Goal: Transaction & Acquisition: Purchase product/service

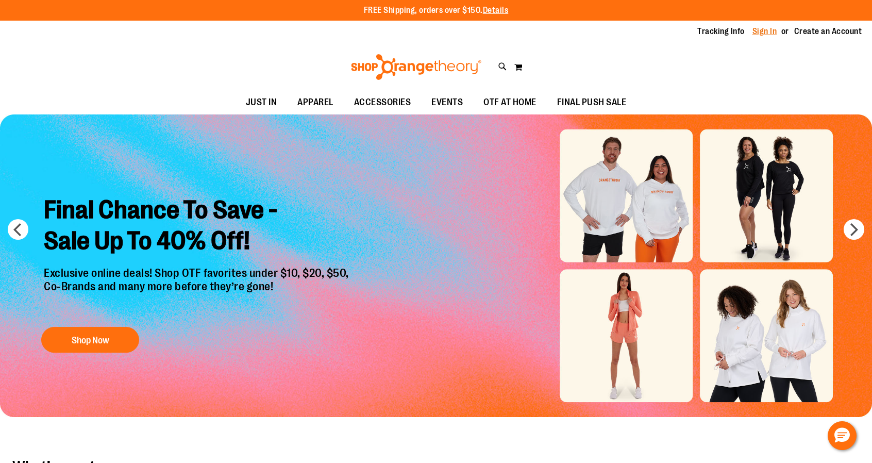
click at [758, 32] on link "Sign In" at bounding box center [764, 31] width 25 height 11
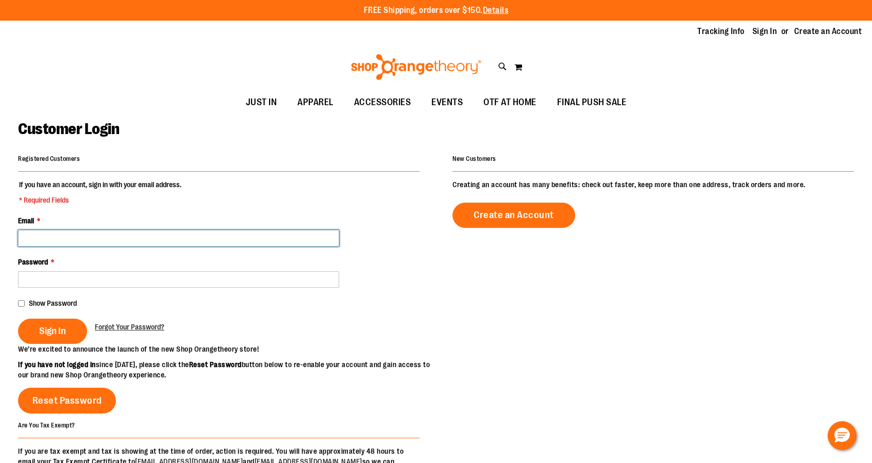
click at [333, 239] on input "Email *" at bounding box center [178, 238] width 321 height 16
type input "**********"
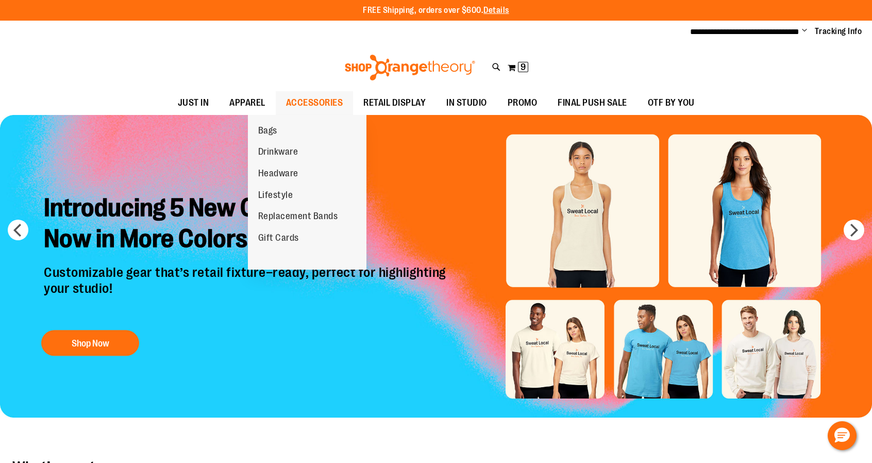
click at [291, 102] on span "ACCESSORIES" at bounding box center [314, 102] width 57 height 23
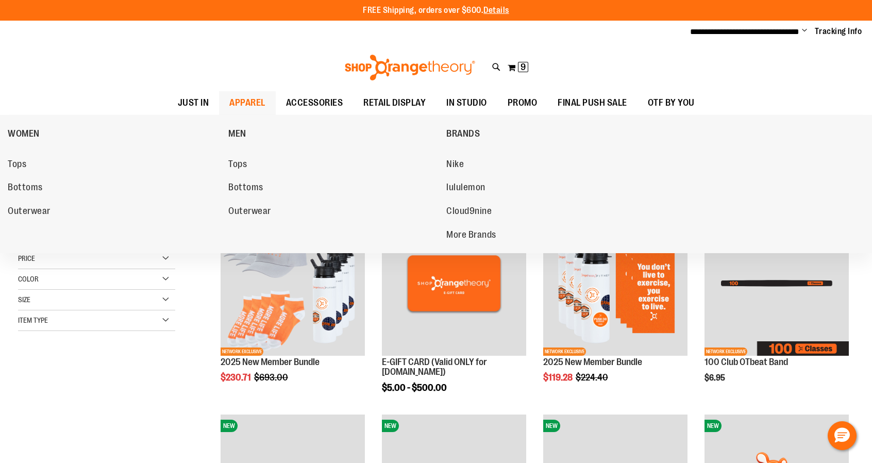
click at [229, 104] on span "APPAREL" at bounding box center [247, 102] width 36 height 23
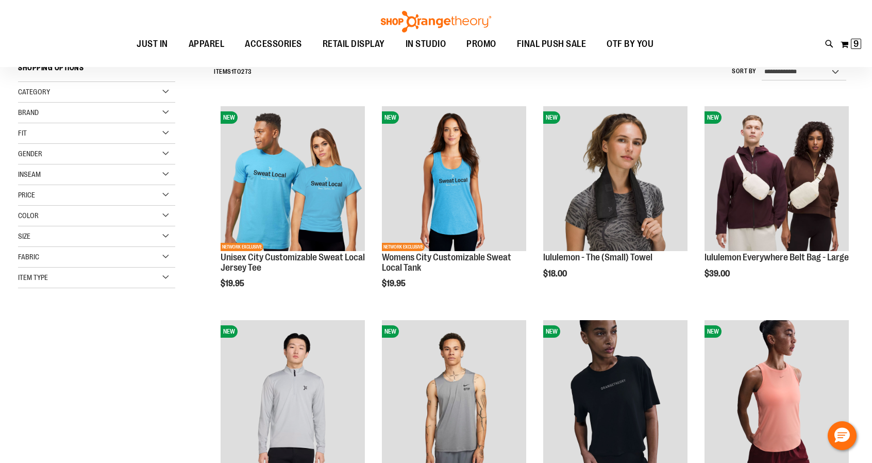
scroll to position [104, 0]
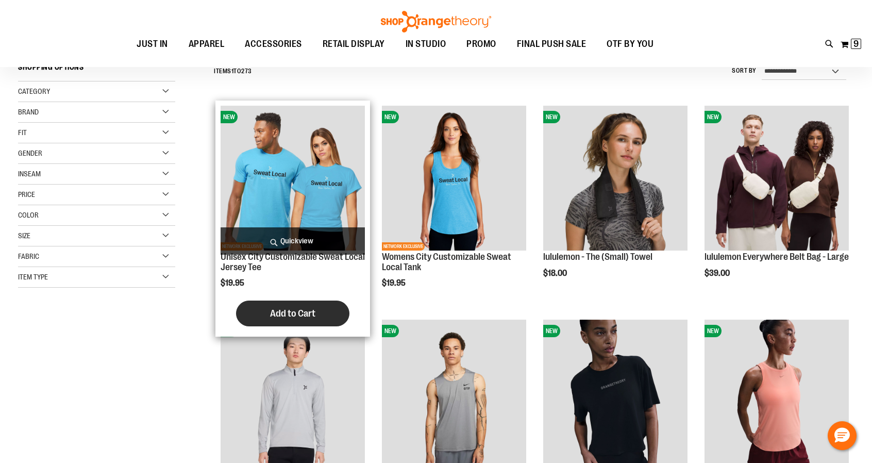
click at [304, 316] on span "Add to Cart" at bounding box center [292, 313] width 45 height 11
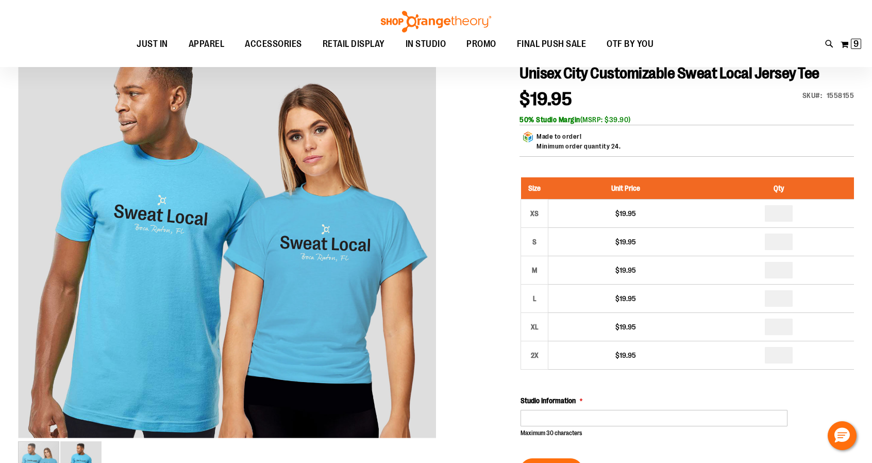
scroll to position [162, 0]
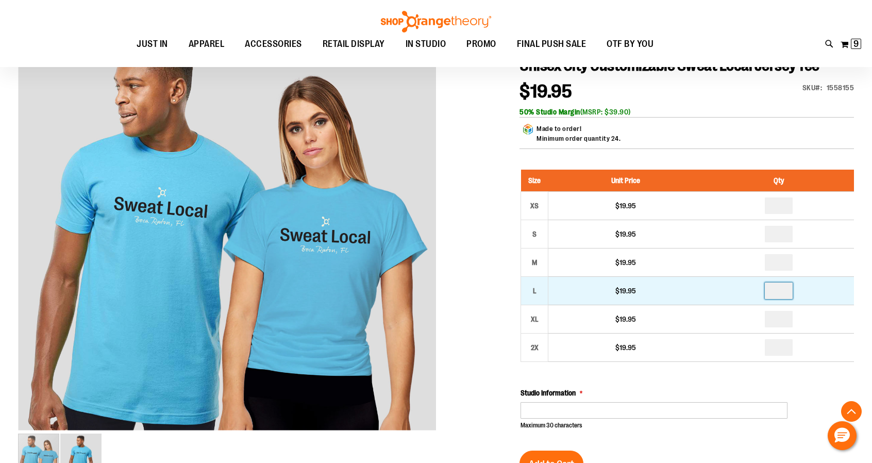
click at [793, 299] on input "number" at bounding box center [779, 290] width 28 height 16
type input "*"
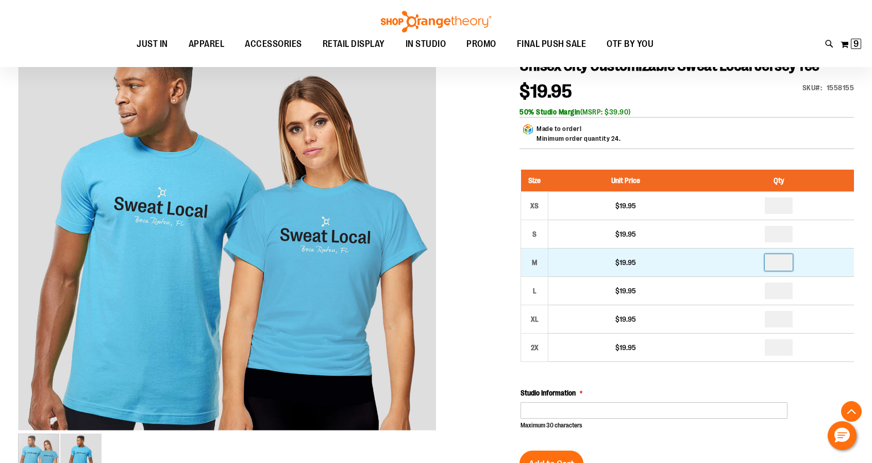
drag, startPoint x: 792, startPoint y: 275, endPoint x: 788, endPoint y: 280, distance: 5.6
click at [788, 271] on input "number" at bounding box center [779, 262] width 28 height 16
type input "*"
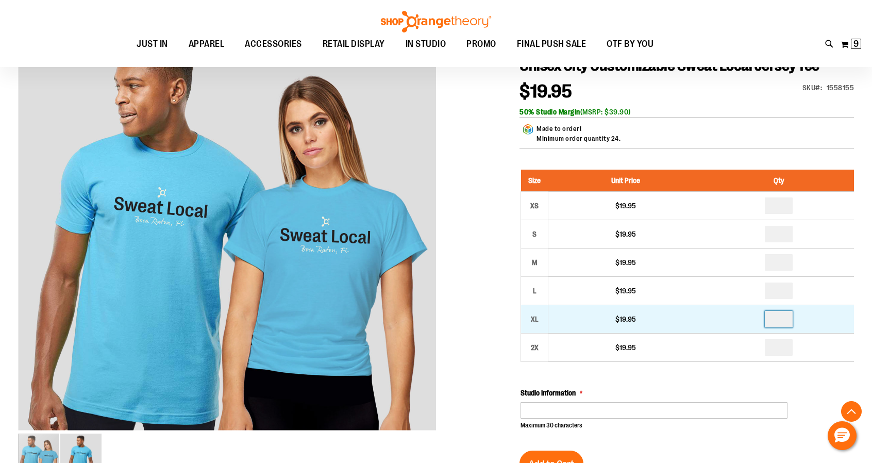
click at [786, 327] on input "number" at bounding box center [779, 319] width 28 height 16
type input "*"
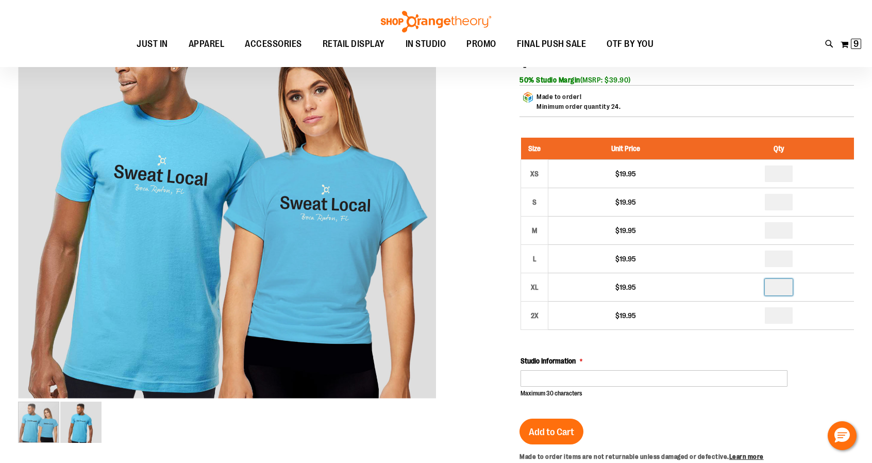
scroll to position [116, 0]
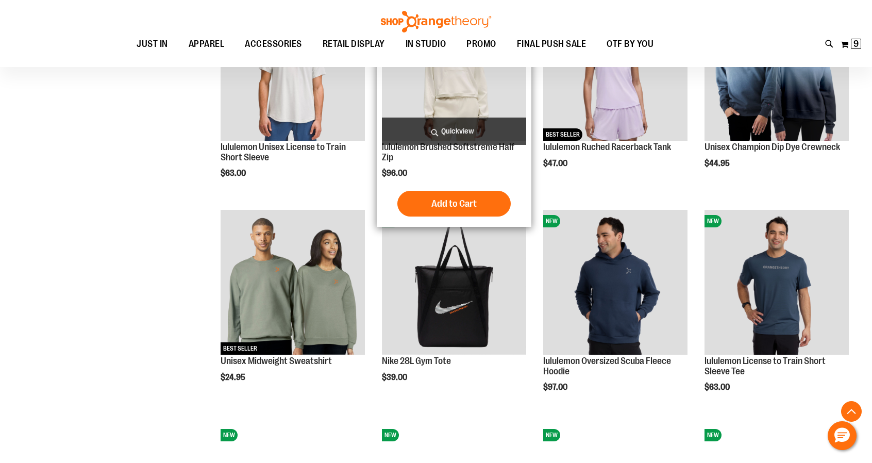
scroll to position [533, 0]
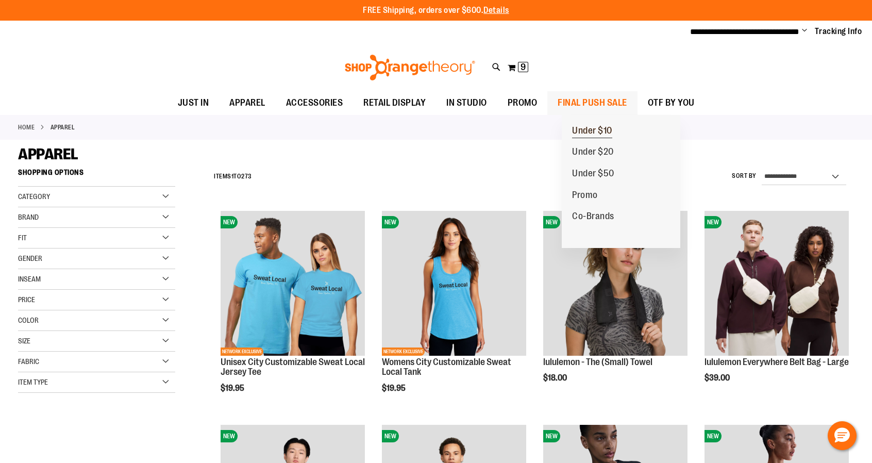
click at [598, 127] on span "Under $10" at bounding box center [592, 131] width 40 height 13
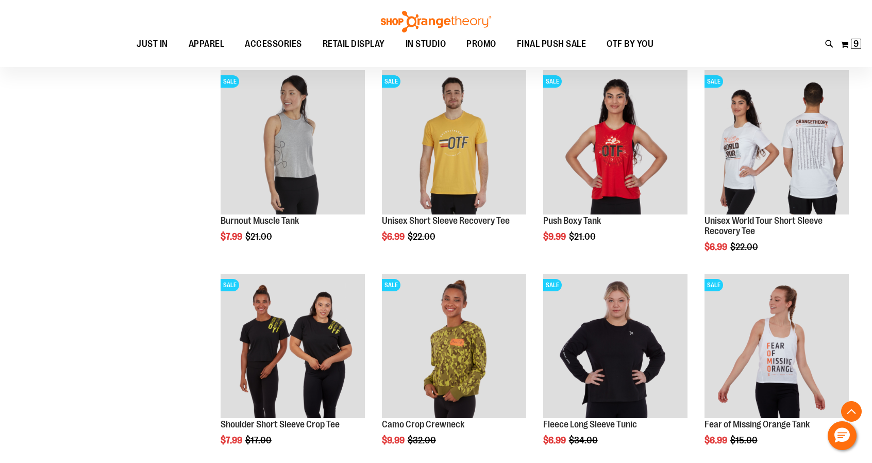
scroll to position [550, 0]
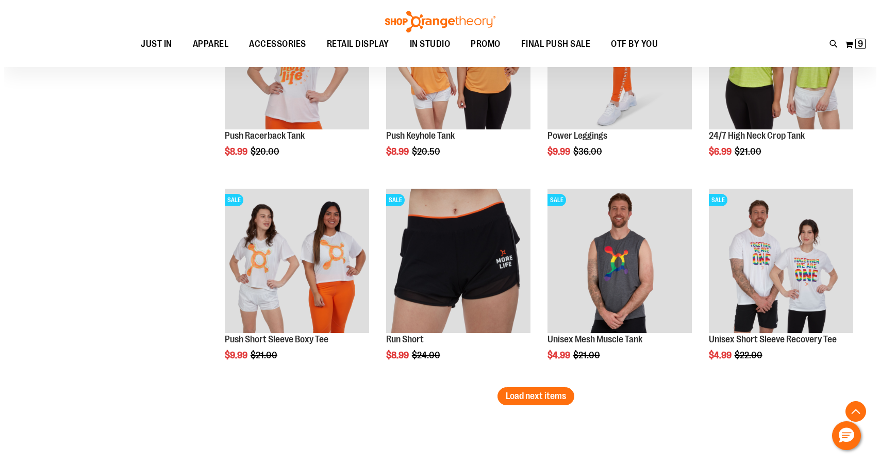
scroll to position [1655, 0]
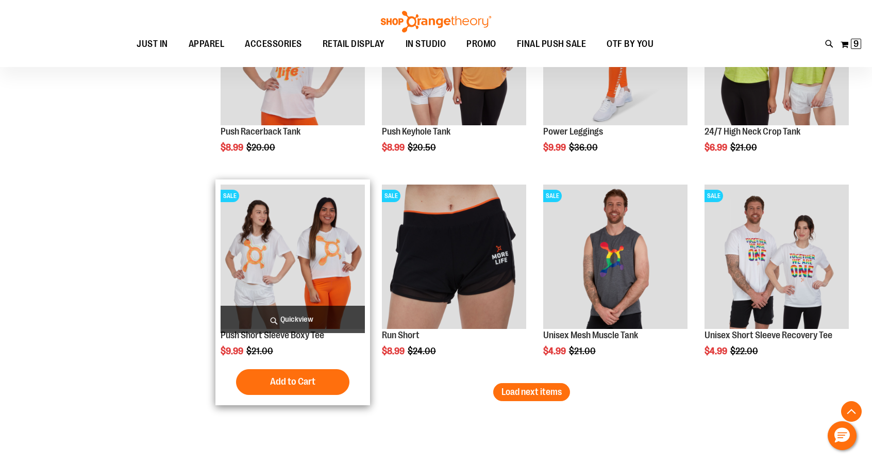
click at [289, 316] on span "Quickview" at bounding box center [293, 319] width 144 height 27
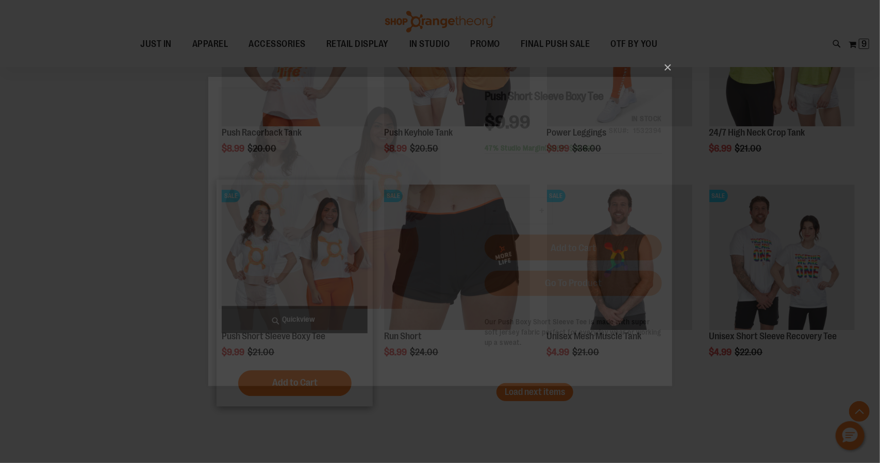
scroll to position [0, 0]
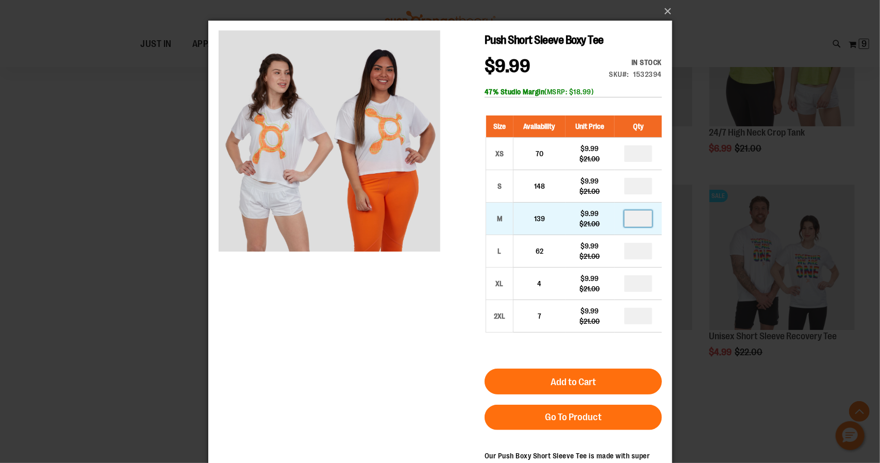
click at [650, 218] on input "number" at bounding box center [638, 218] width 28 height 16
type input "*"
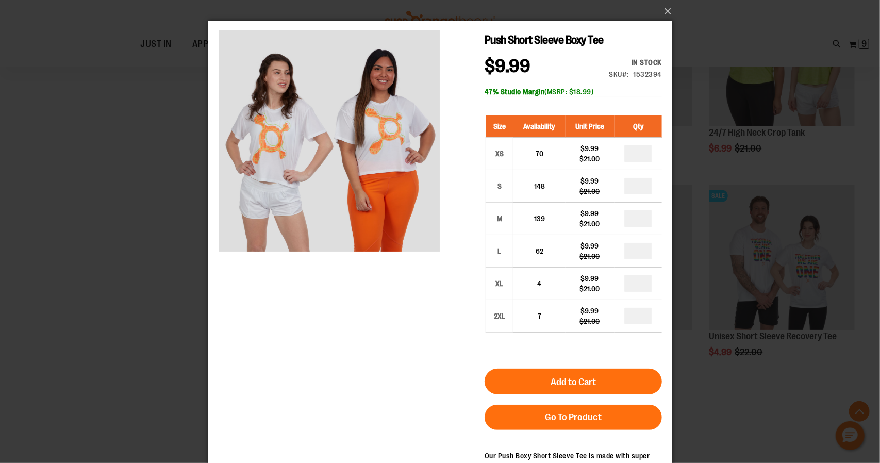
type input "*"
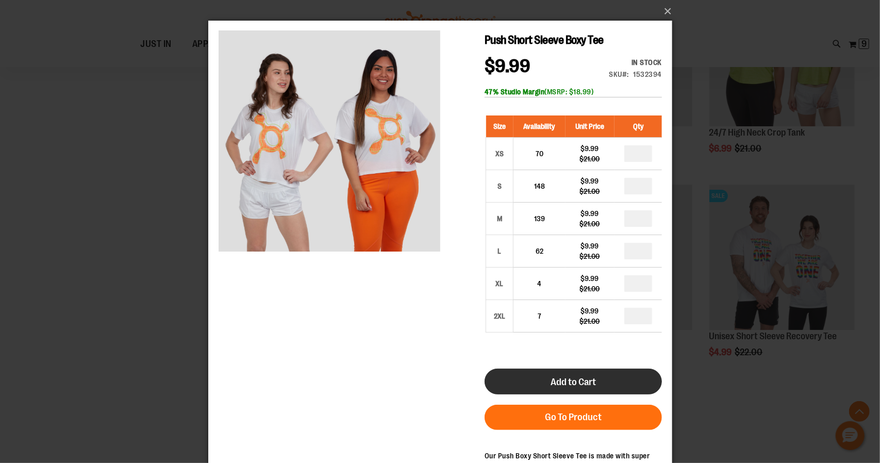
click at [578, 386] on span "Add to Cart" at bounding box center [572, 381] width 45 height 11
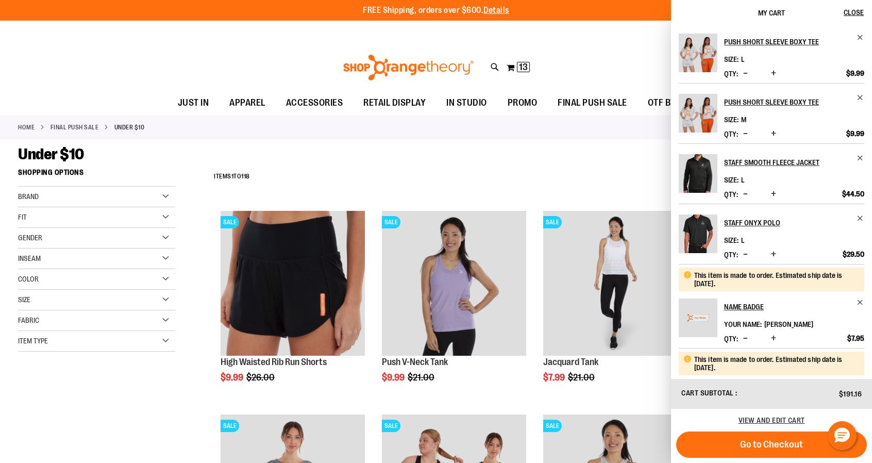
click at [538, 160] on div "Under $10" at bounding box center [436, 154] width 836 height 19
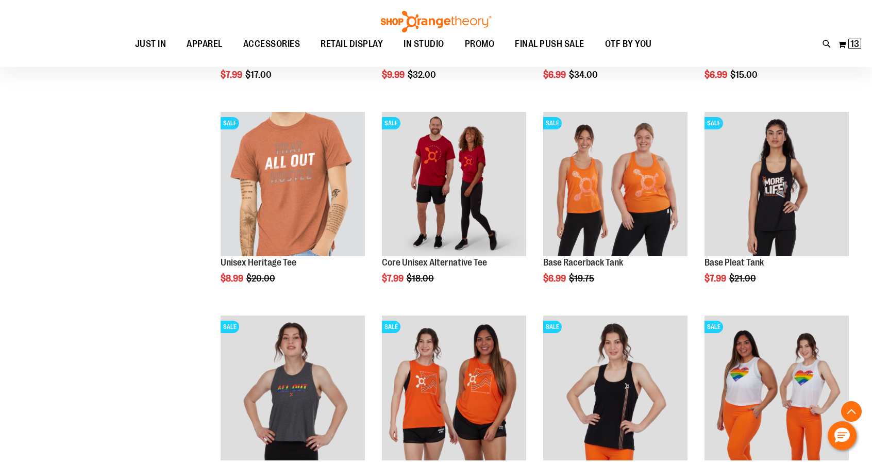
scroll to position [916, 0]
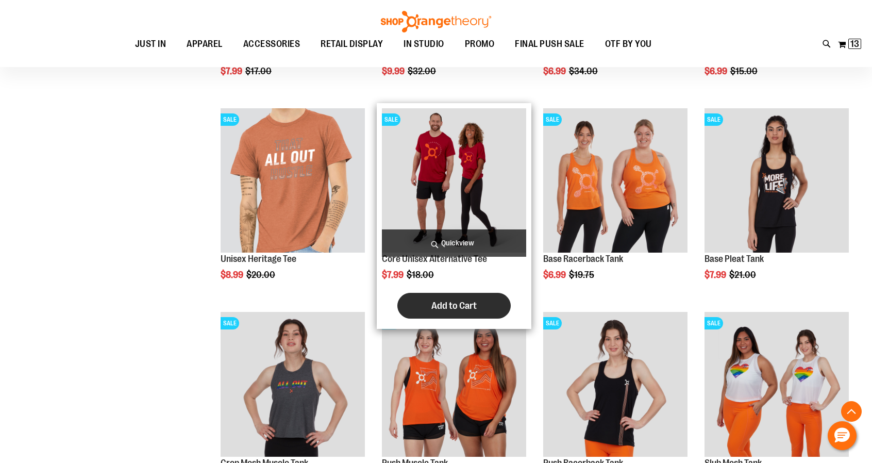
click at [459, 306] on span "Add to Cart" at bounding box center [453, 305] width 45 height 11
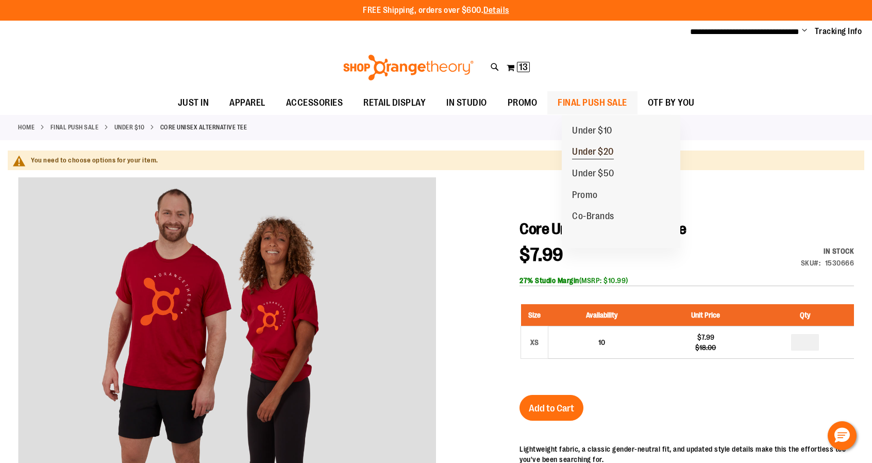
click at [590, 151] on span "Under $20" at bounding box center [593, 152] width 42 height 13
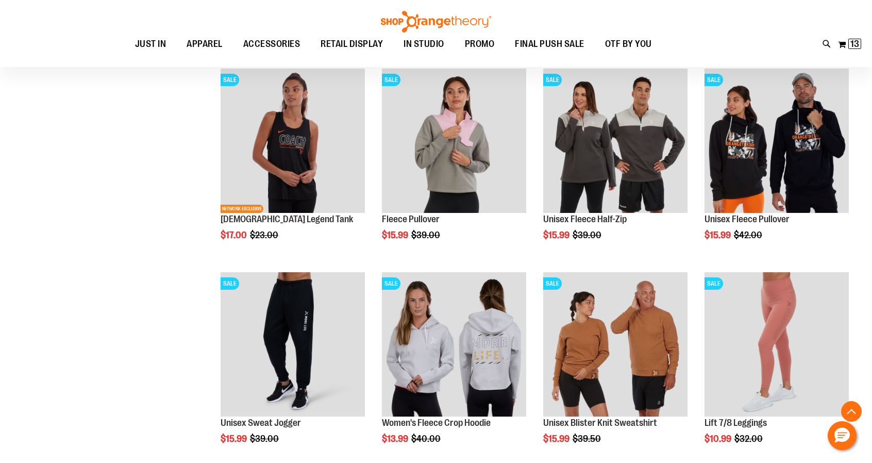
scroll to position [346, 0]
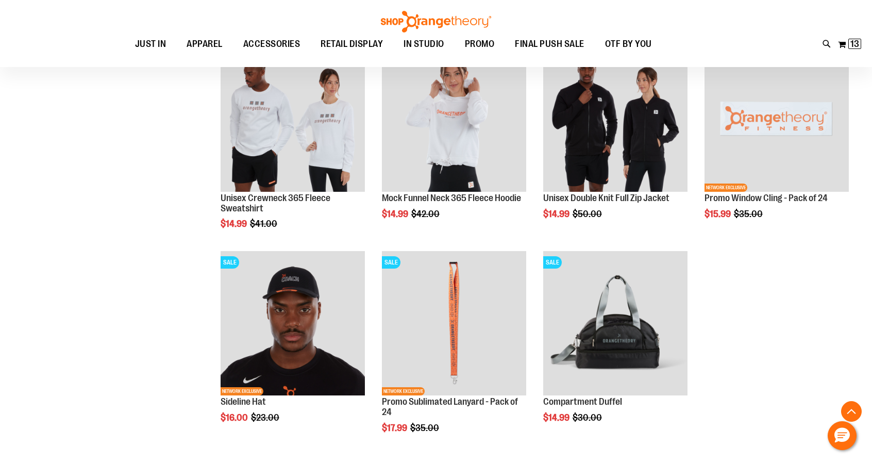
scroll to position [1388, 0]
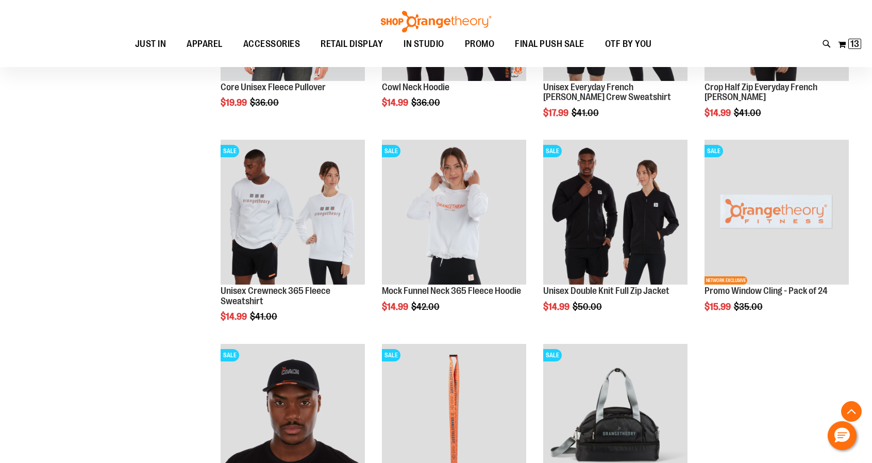
scroll to position [1291, 0]
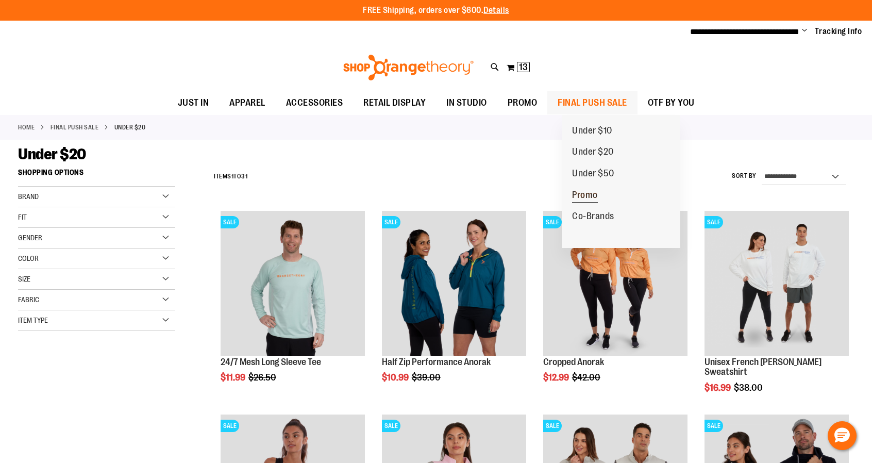
click at [591, 191] on span "Promo" at bounding box center [585, 196] width 26 height 13
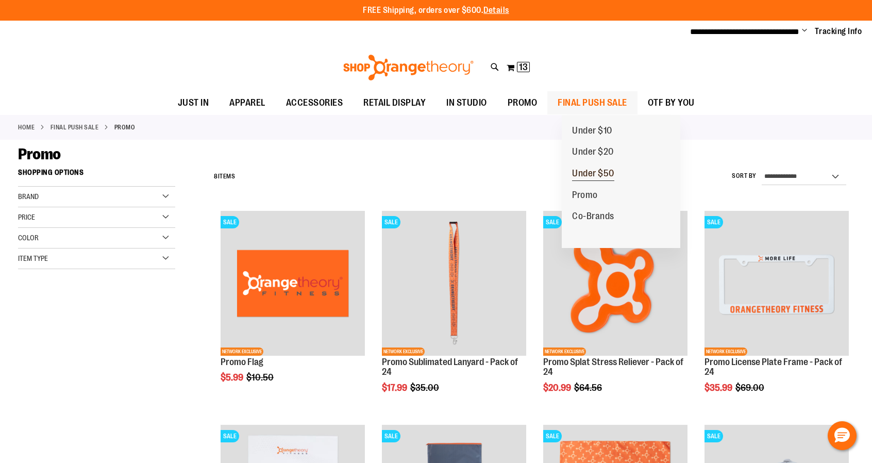
click at [604, 172] on span "Under $50" at bounding box center [593, 174] width 42 height 13
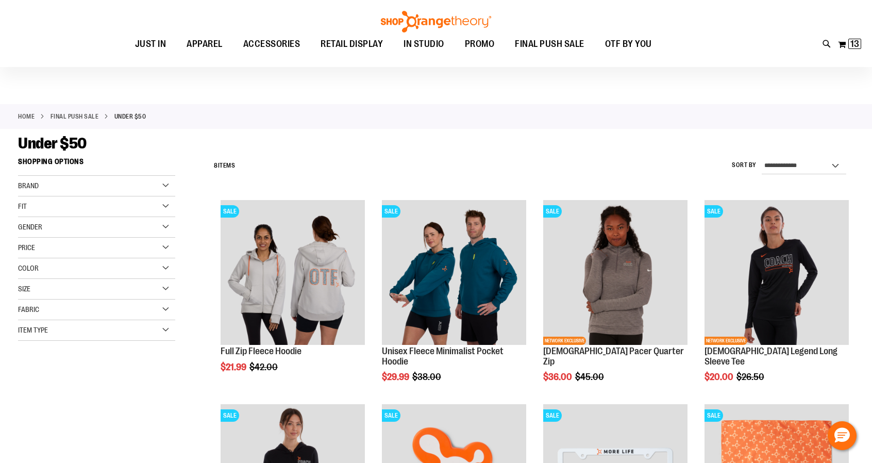
scroll to position [9, 0]
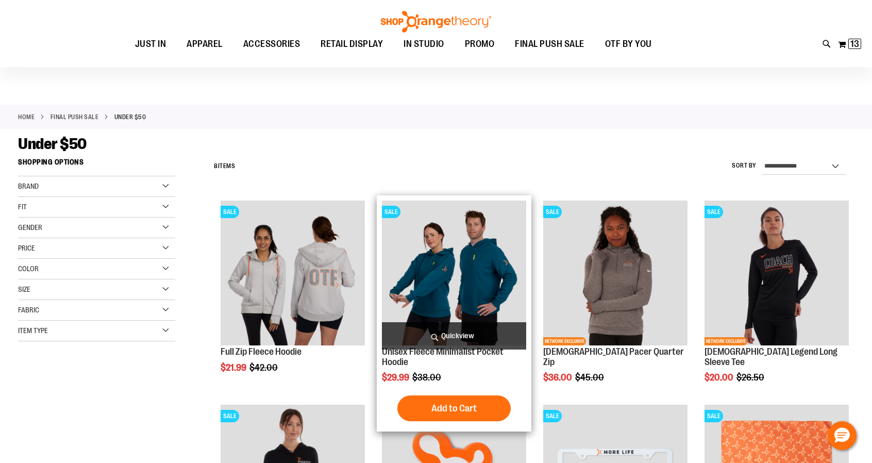
click at [470, 275] on img "product" at bounding box center [454, 272] width 144 height 144
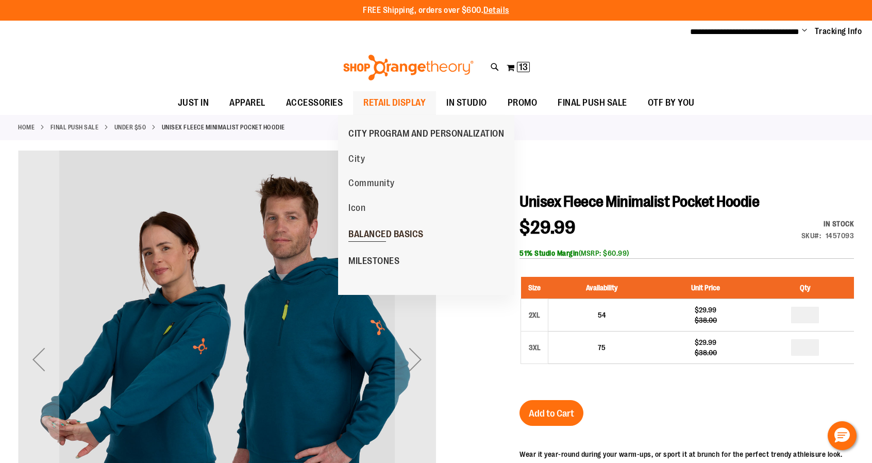
click at [373, 236] on span "BALANCED BASICS" at bounding box center [385, 235] width 75 height 13
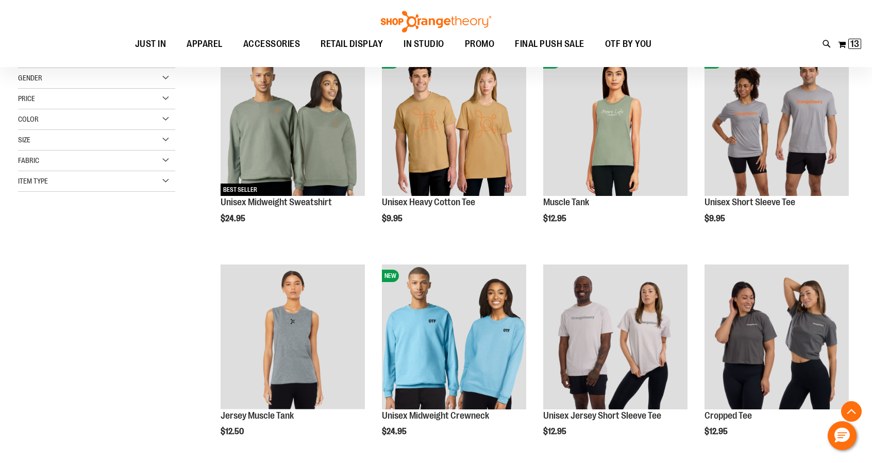
scroll to position [160, 0]
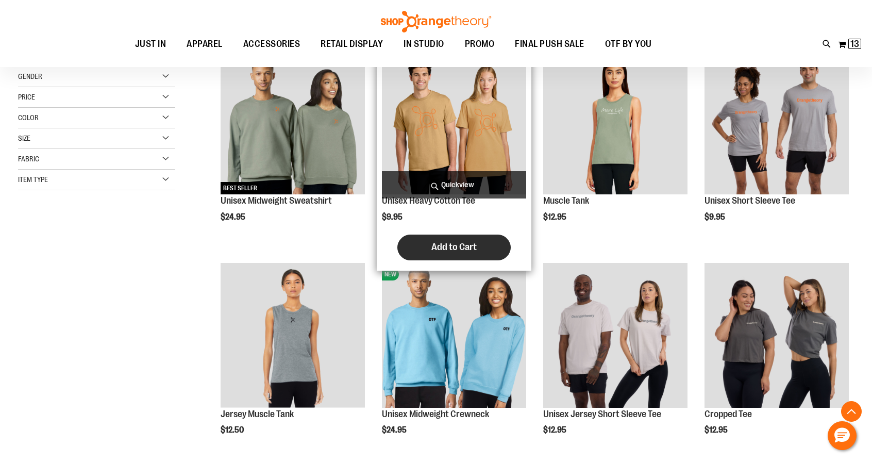
click at [463, 245] on span "Add to Cart" at bounding box center [453, 246] width 45 height 11
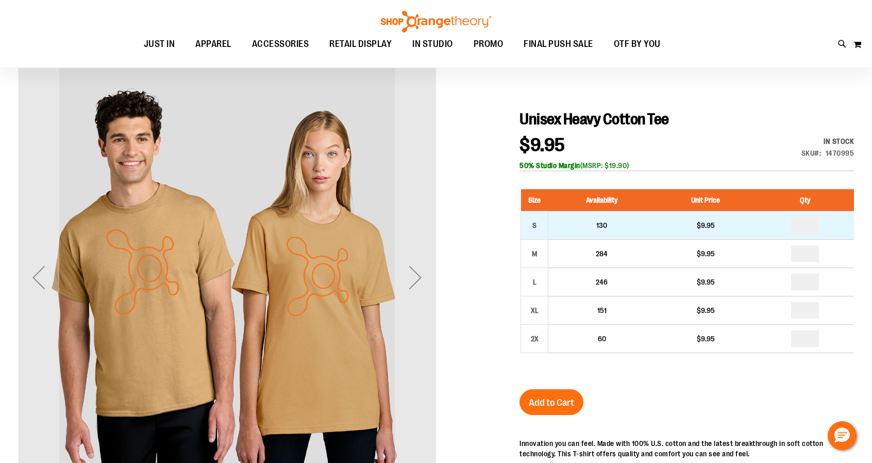
scroll to position [116, 0]
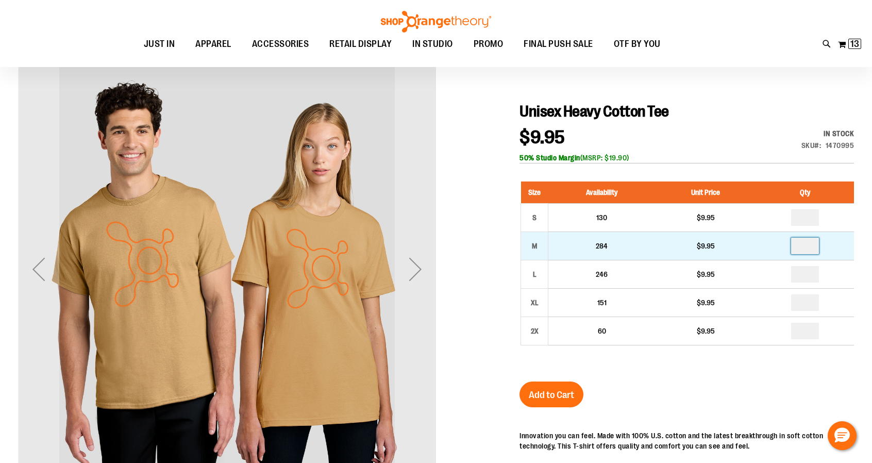
click at [816, 247] on input "number" at bounding box center [805, 246] width 28 height 16
type input "*"
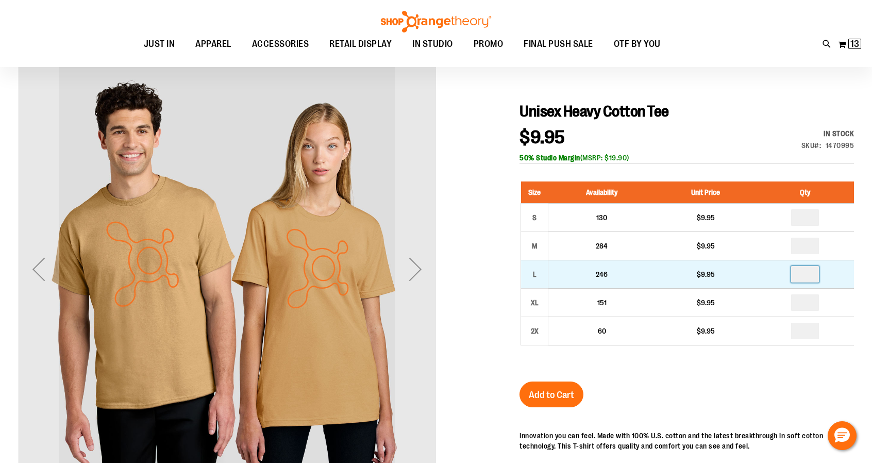
click at [812, 273] on input "number" at bounding box center [805, 274] width 28 height 16
type input "*"
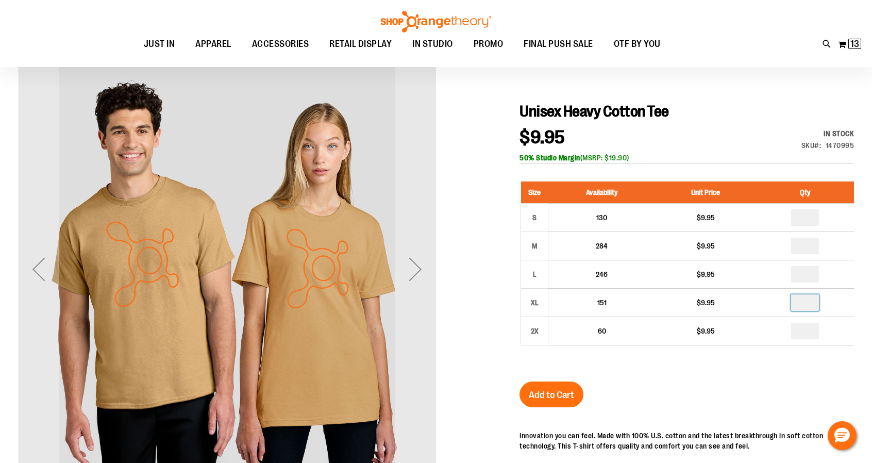
click at [815, 302] on input "number" at bounding box center [805, 302] width 28 height 16
type input "*"
click at [552, 395] on span "Add to Cart" at bounding box center [551, 394] width 45 height 11
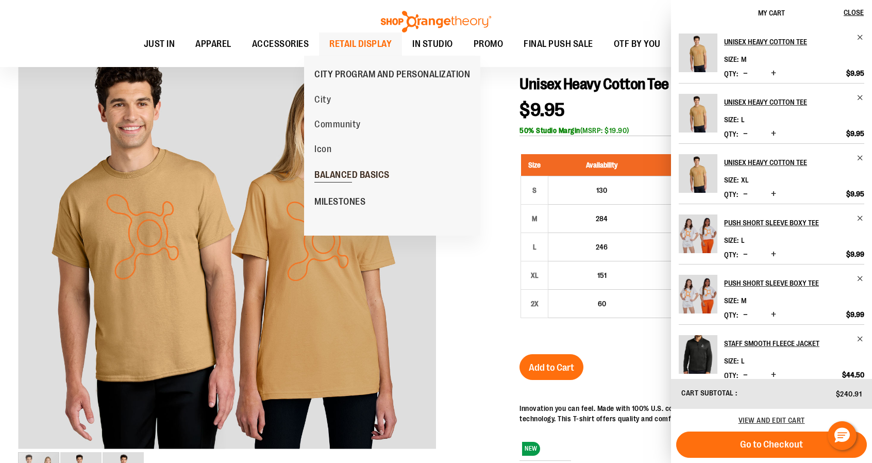
click at [366, 172] on span "BALANCED BASICS" at bounding box center [351, 176] width 75 height 13
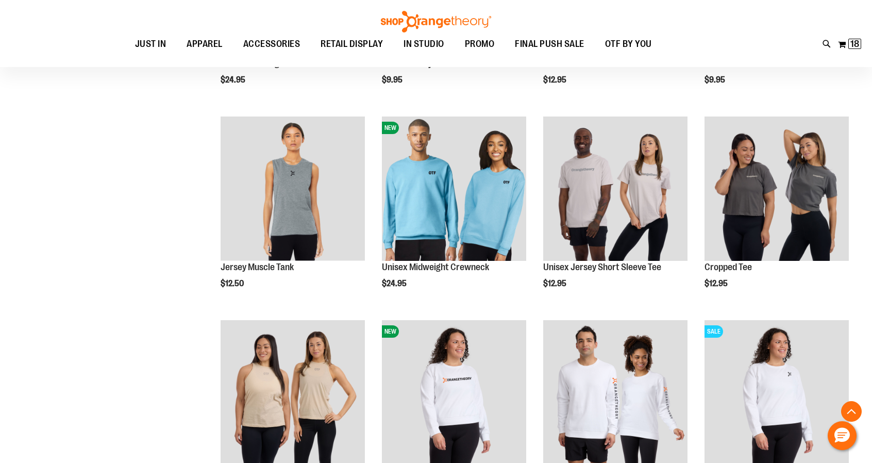
scroll to position [296, 0]
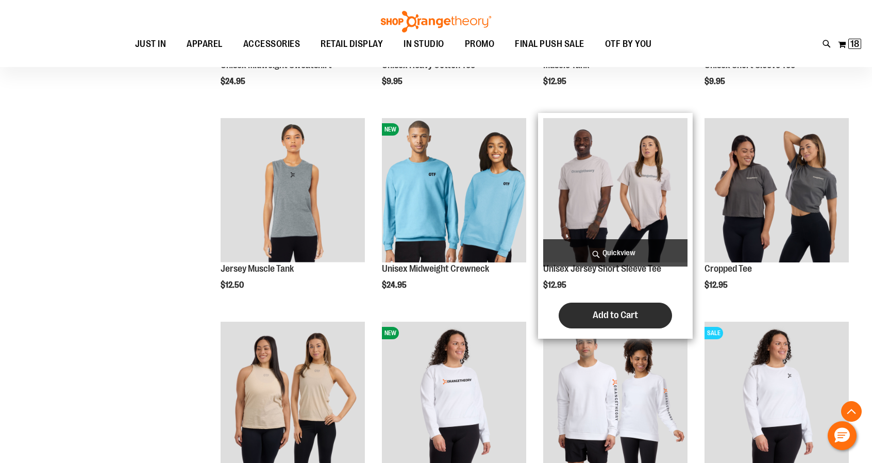
click at [624, 318] on span "Add to Cart" at bounding box center [615, 314] width 45 height 11
click at [624, 318] on form "Adding..." at bounding box center [615, 315] width 113 height 26
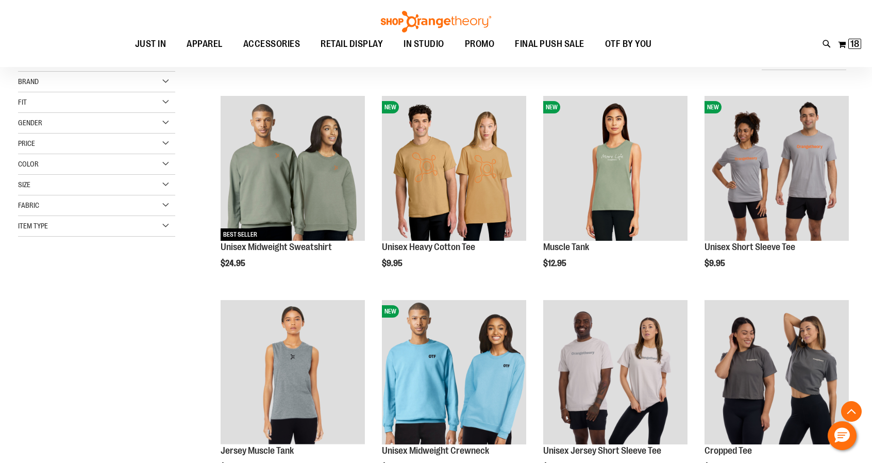
scroll to position [181, 0]
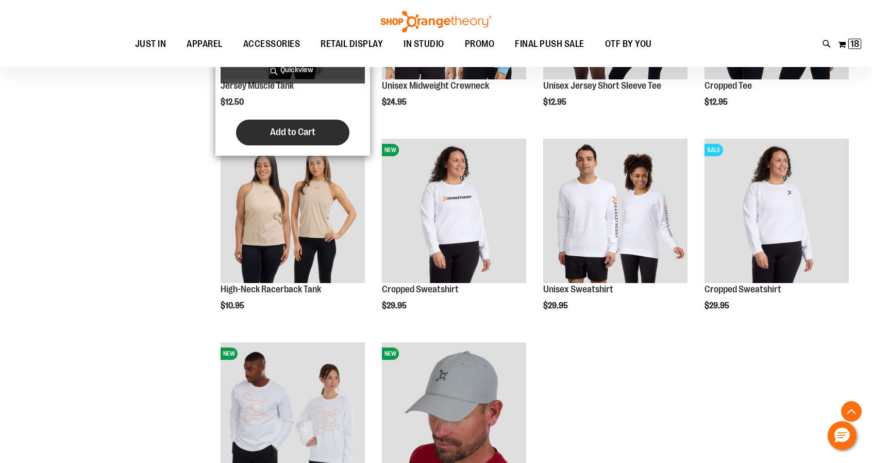
scroll to position [364, 0]
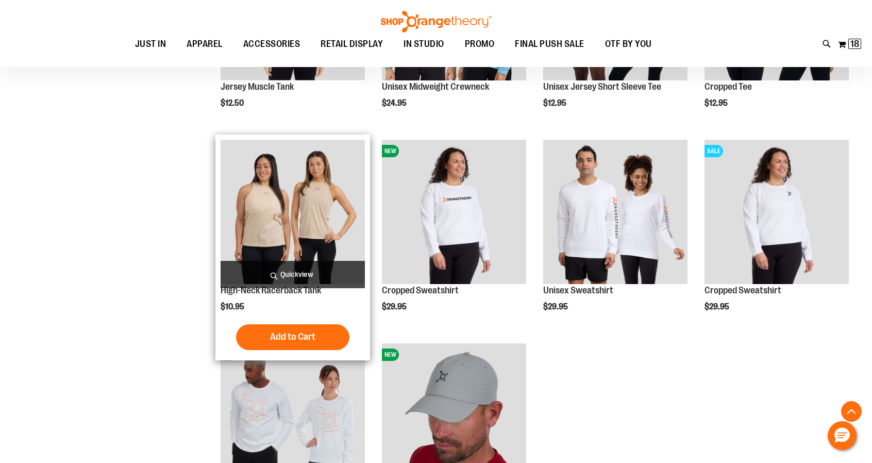
click at [299, 224] on img "product" at bounding box center [293, 212] width 144 height 144
click at [297, 338] on span "Add to Cart" at bounding box center [292, 336] width 45 height 11
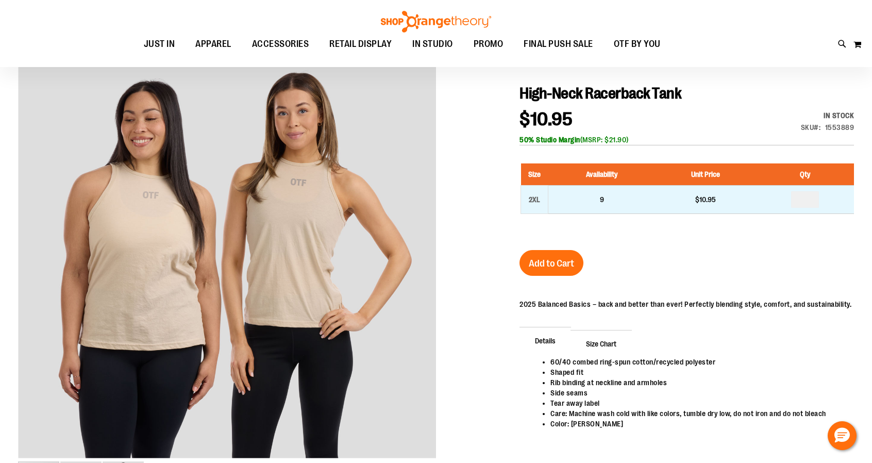
scroll to position [74, 0]
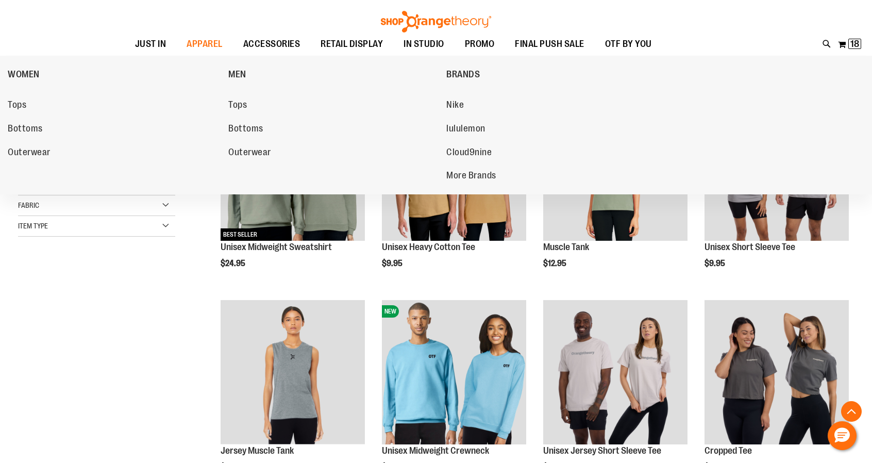
scroll to position [364, 0]
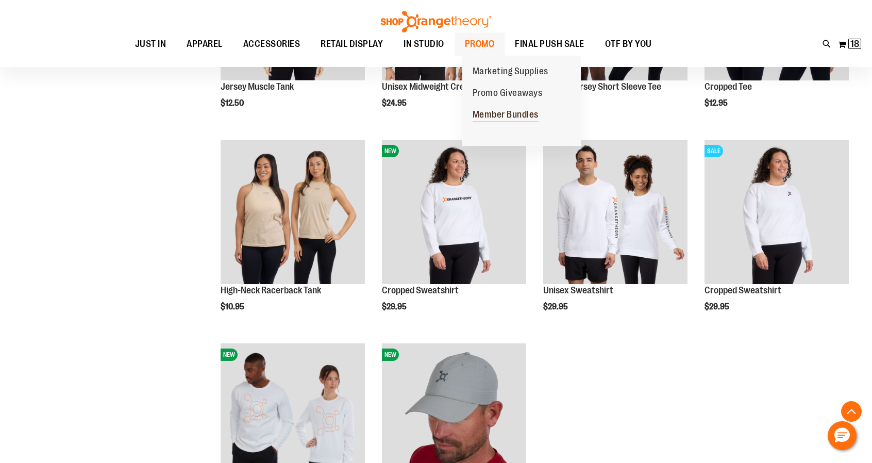
click at [503, 114] on span "Member Bundles" at bounding box center [506, 115] width 66 height 13
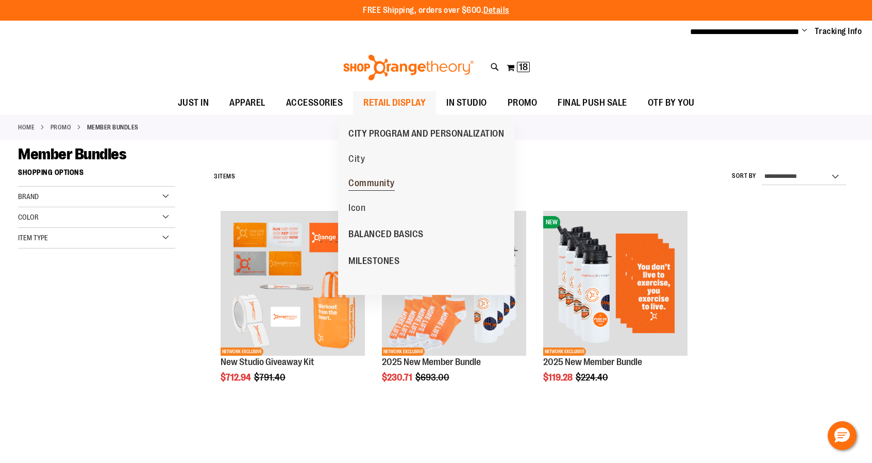
click at [380, 187] on span "Community" at bounding box center [371, 184] width 46 height 13
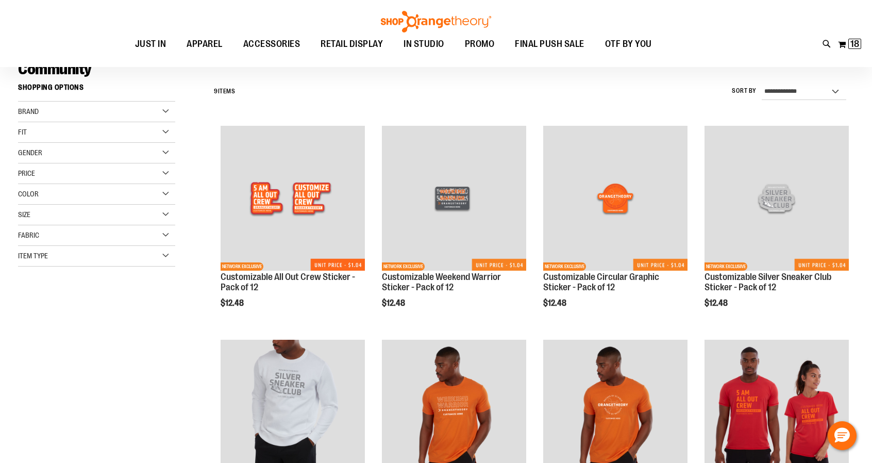
scroll to position [83, 0]
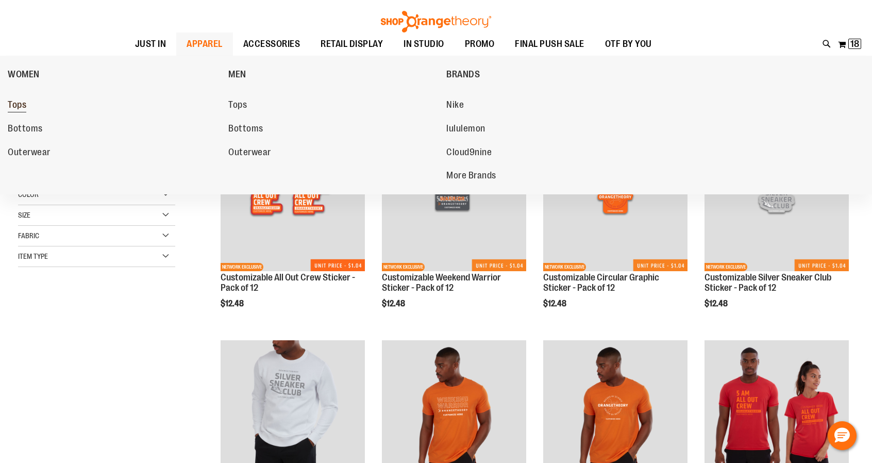
click at [19, 104] on span "Tops" at bounding box center [17, 105] width 19 height 13
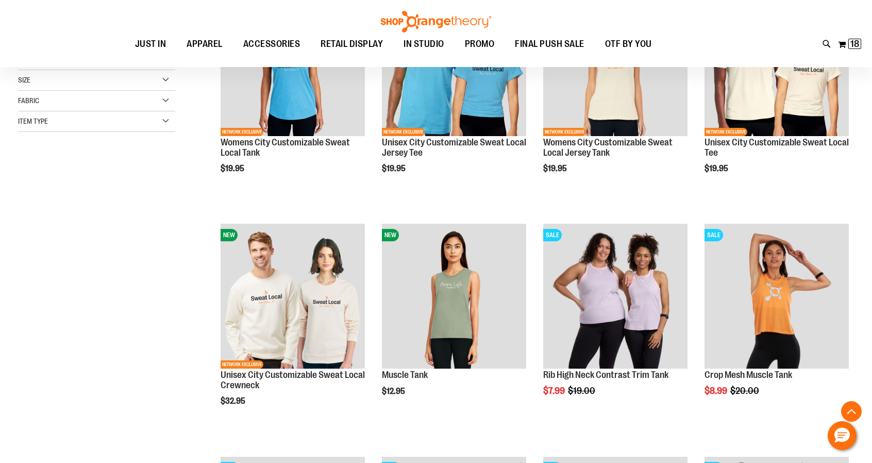
scroll to position [220, 0]
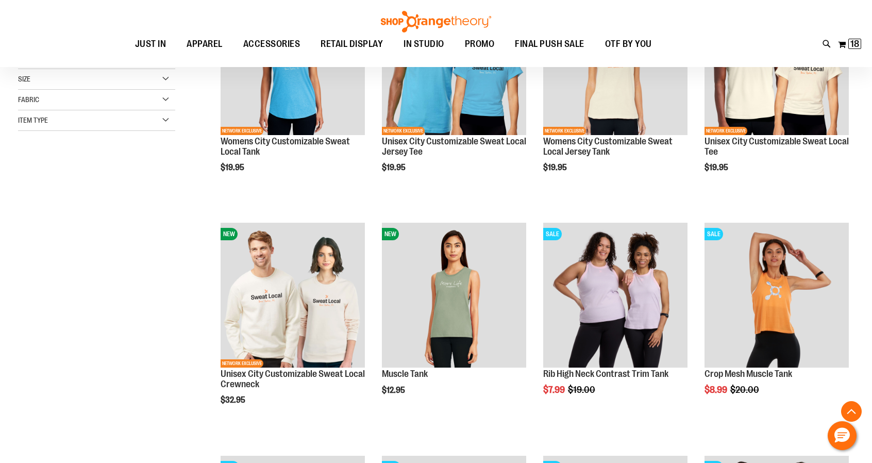
drag, startPoint x: 357, startPoint y: 156, endPoint x: 143, endPoint y: 288, distance: 251.7
click at [143, 288] on div "**********" at bounding box center [436, 343] width 836 height 801
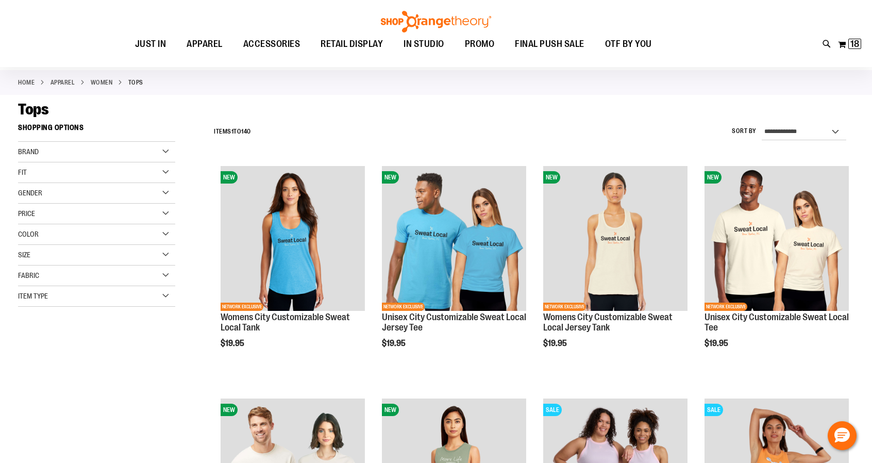
scroll to position [43, 0]
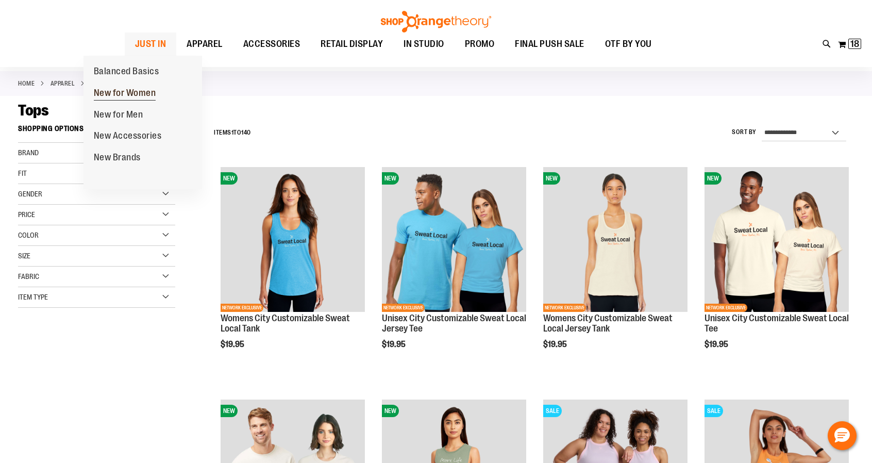
click at [135, 97] on span "New for Women" at bounding box center [125, 94] width 62 height 13
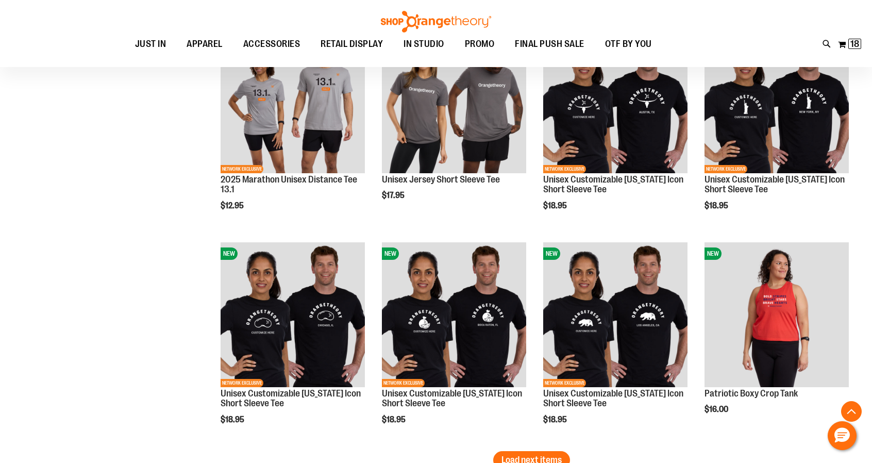
scroll to position [1679, 0]
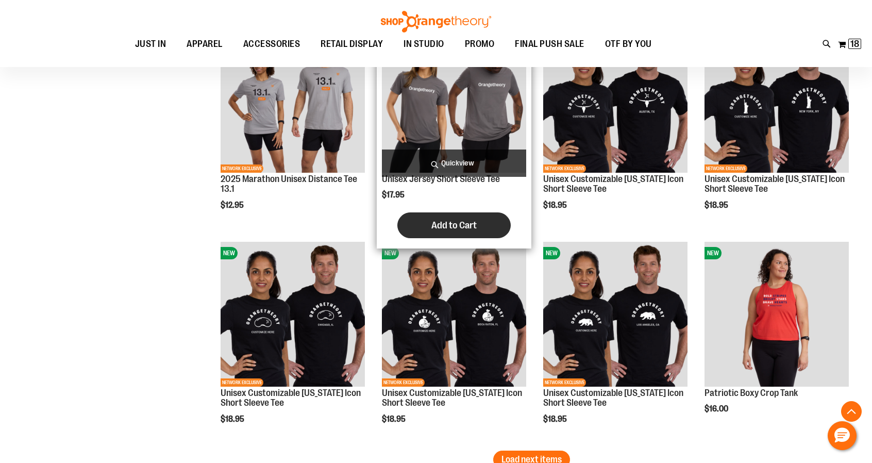
click at [462, 225] on span "Add to Cart" at bounding box center [453, 225] width 45 height 11
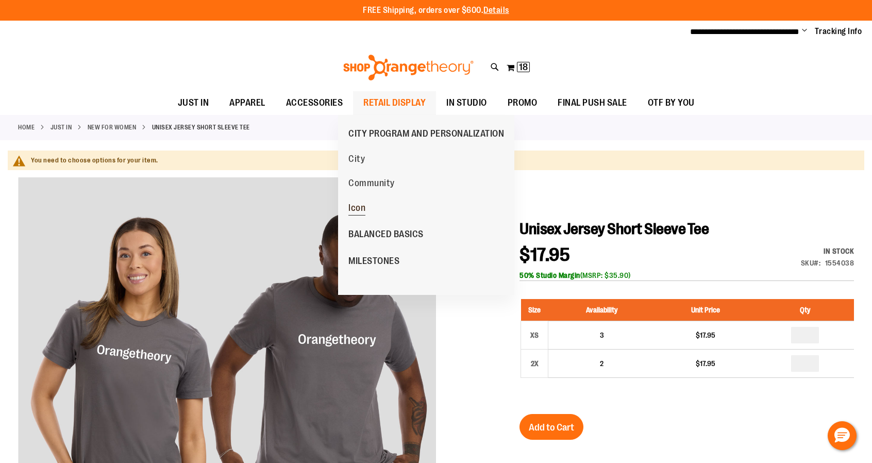
click at [357, 208] on span "Icon" at bounding box center [356, 209] width 17 height 13
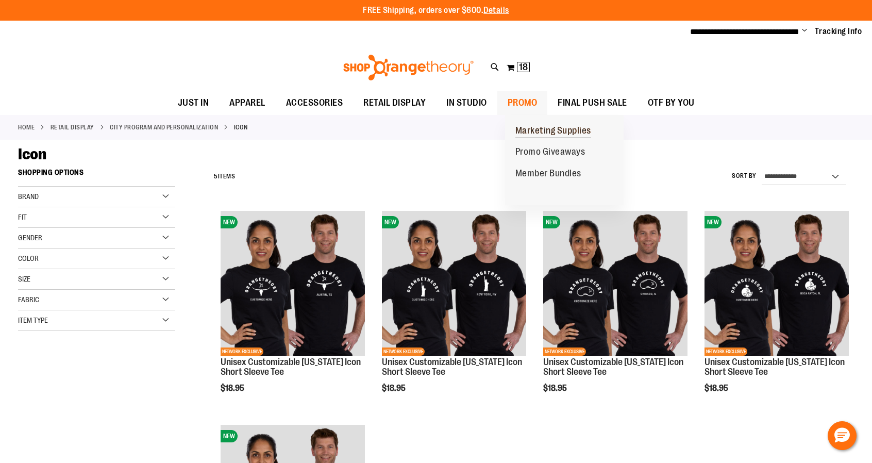
click at [541, 136] on span "Marketing Supplies" at bounding box center [553, 131] width 76 height 13
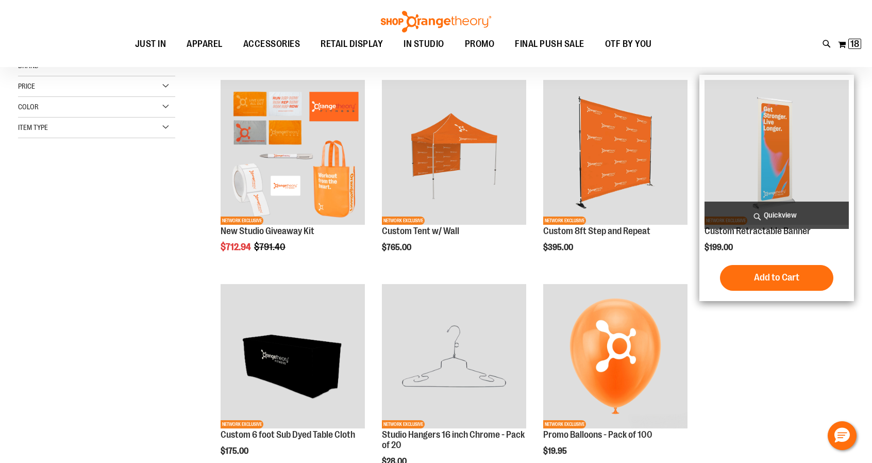
scroll to position [128, 0]
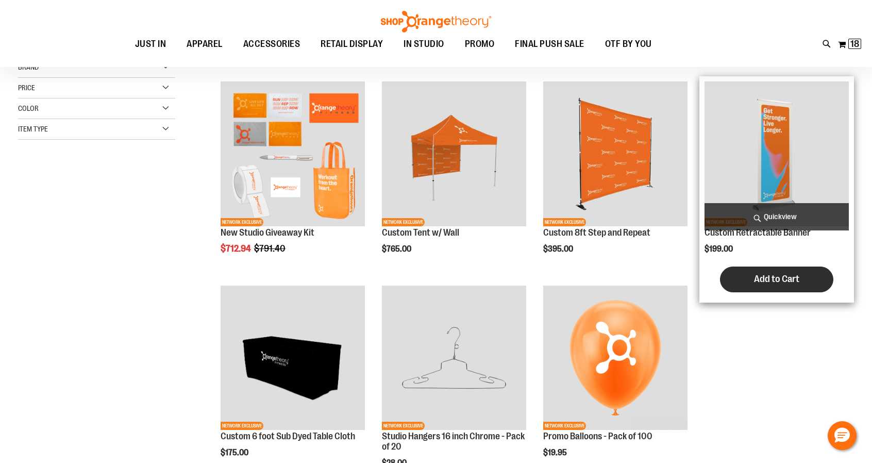
click at [781, 282] on span "Add to Cart" at bounding box center [776, 278] width 45 height 11
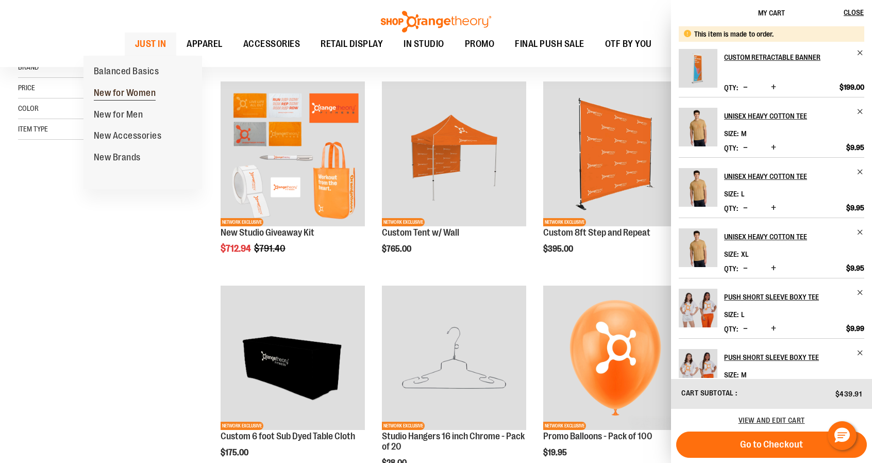
click at [145, 93] on span "New for Women" at bounding box center [125, 94] width 62 height 13
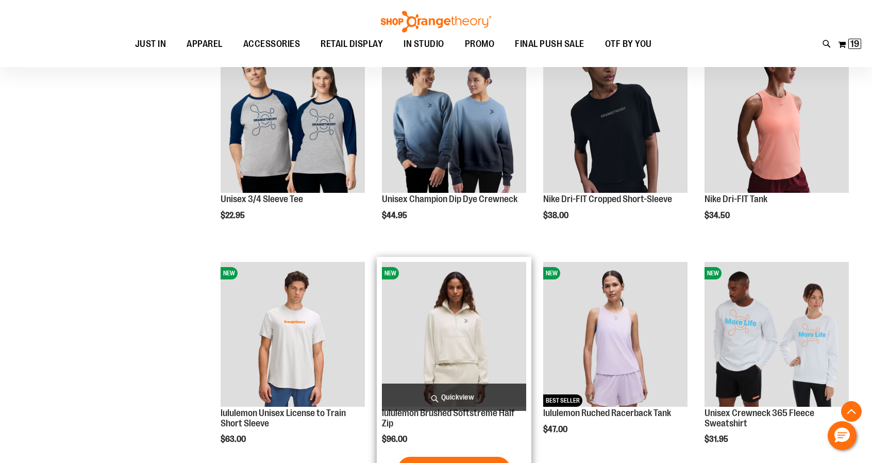
scroll to position [703, 0]
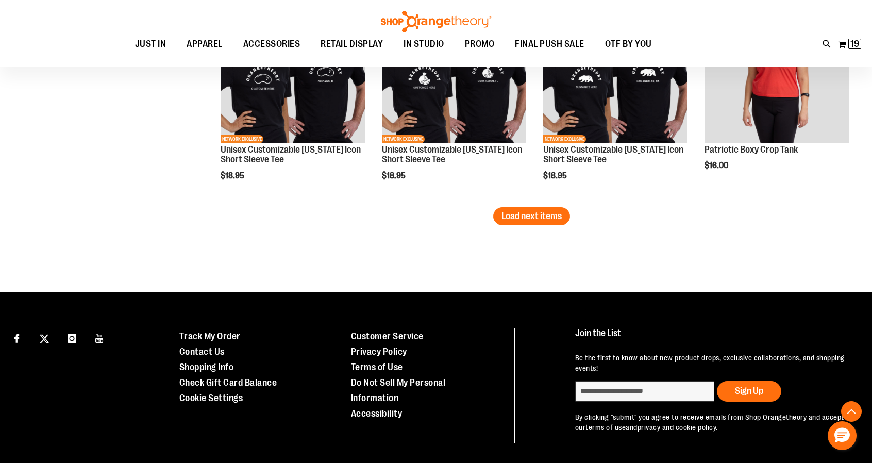
scroll to position [1954, 0]
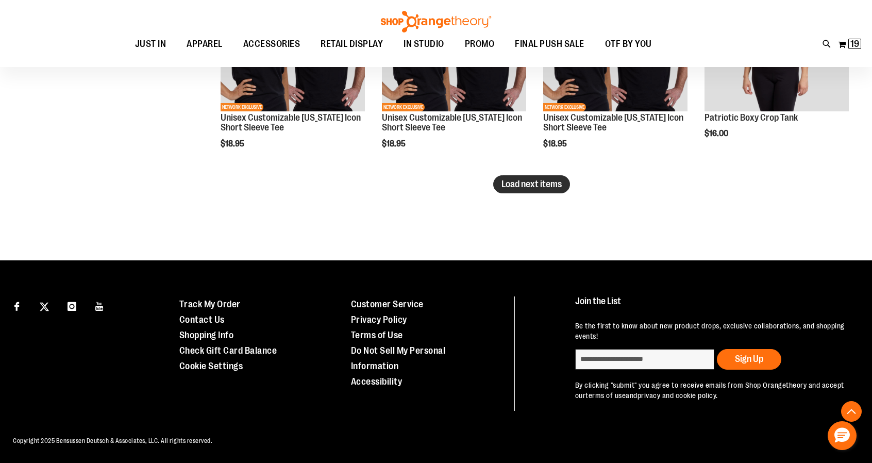
click at [539, 187] on span "Load next items" at bounding box center [531, 184] width 60 height 10
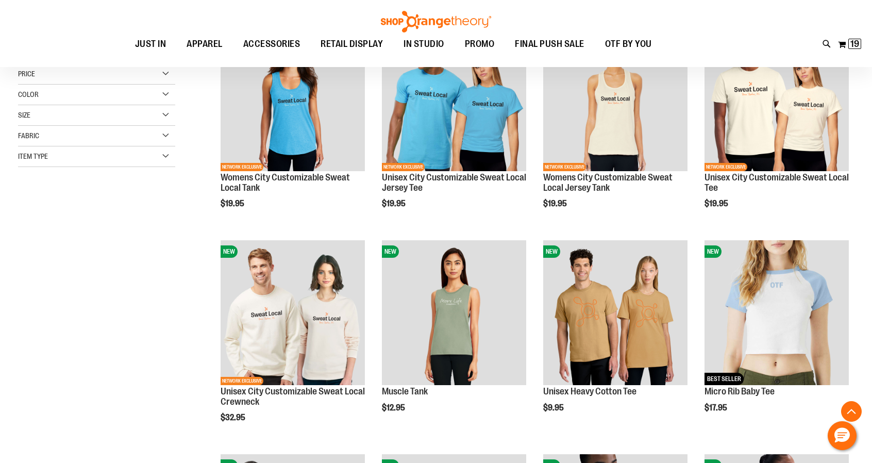
scroll to position [4, 0]
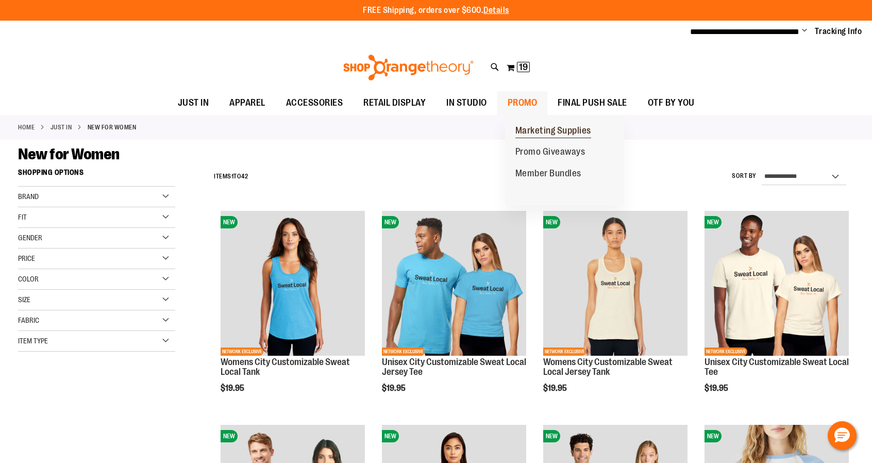
click at [545, 126] on span "Marketing Supplies" at bounding box center [553, 131] width 76 height 13
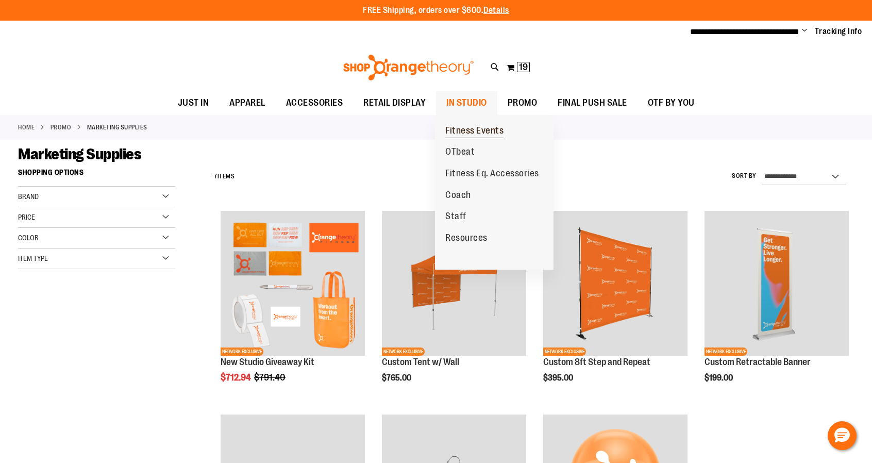
click at [483, 130] on span "Fitness Events" at bounding box center [474, 131] width 58 height 13
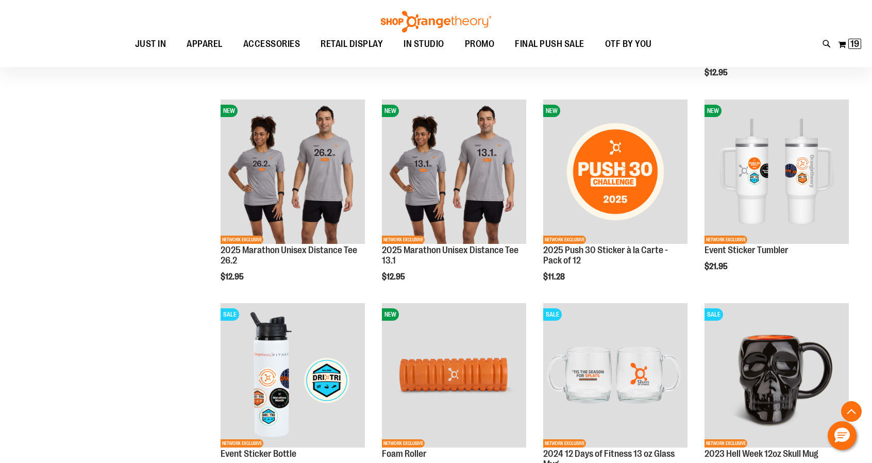
scroll to position [325, 0]
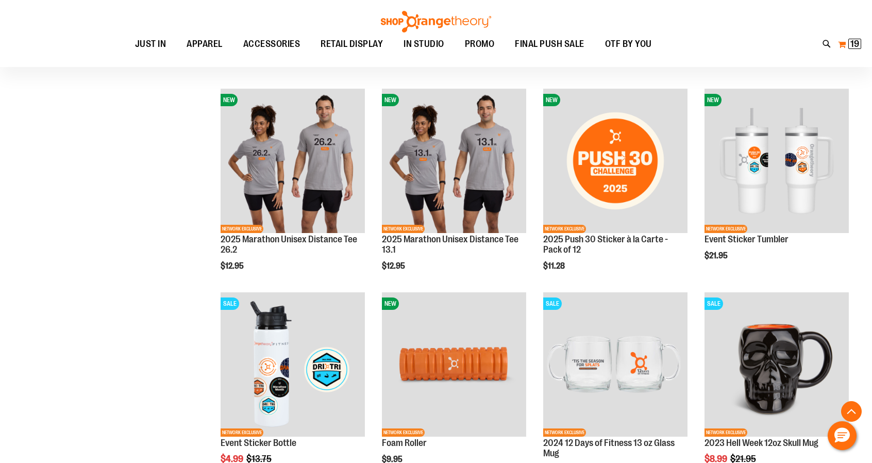
click at [856, 41] on span "19" at bounding box center [854, 44] width 9 height 10
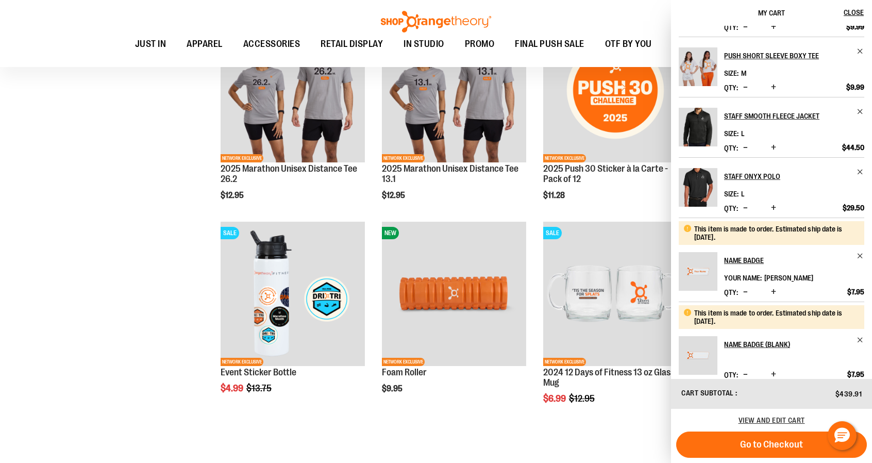
scroll to position [314, 0]
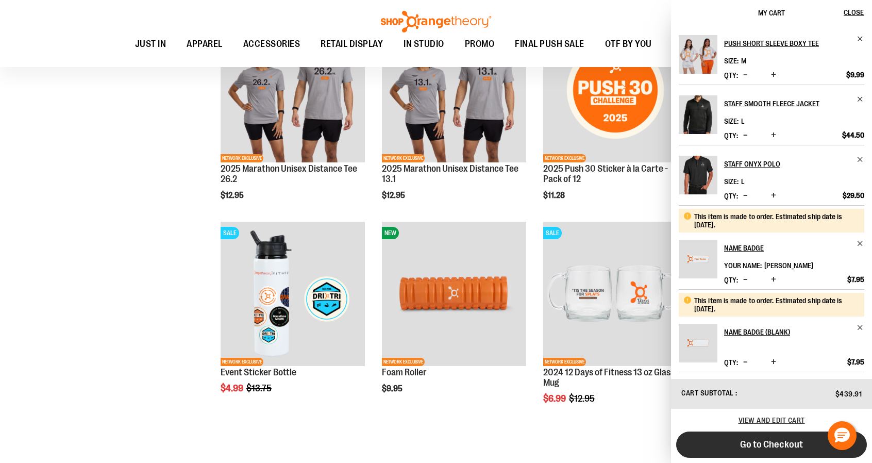
click at [771, 446] on span "Go to Checkout" at bounding box center [771, 444] width 63 height 11
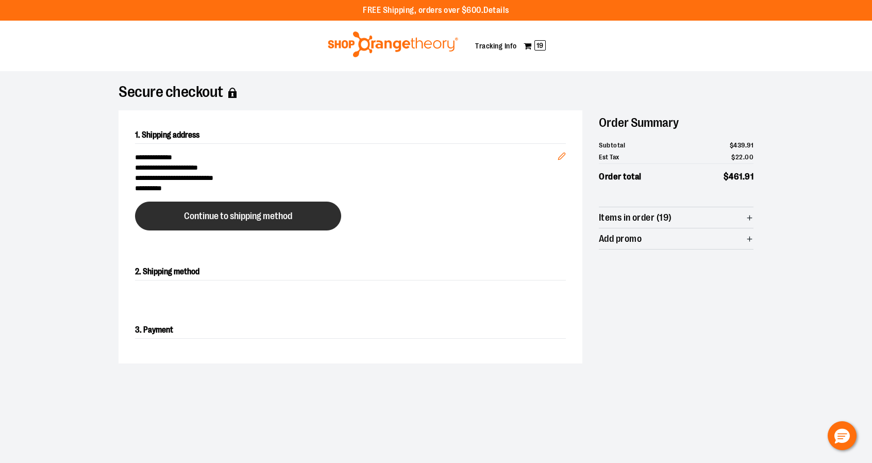
click at [266, 215] on span "Continue to shipping method" at bounding box center [238, 216] width 108 height 10
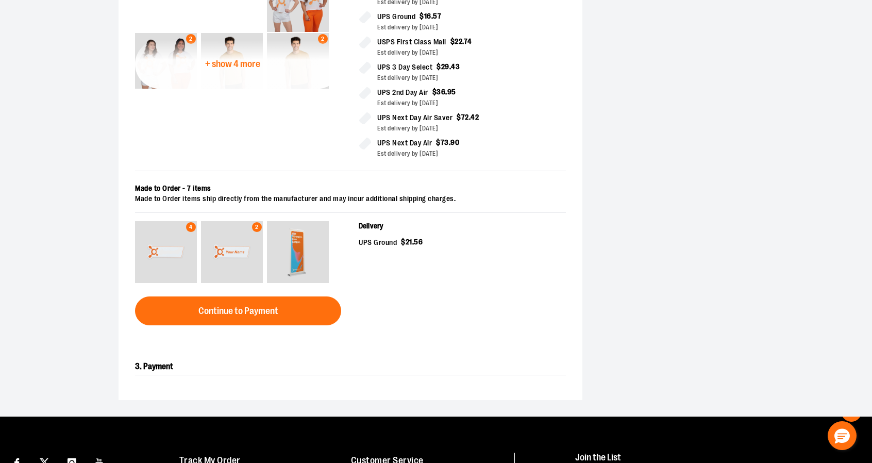
scroll to position [318, 0]
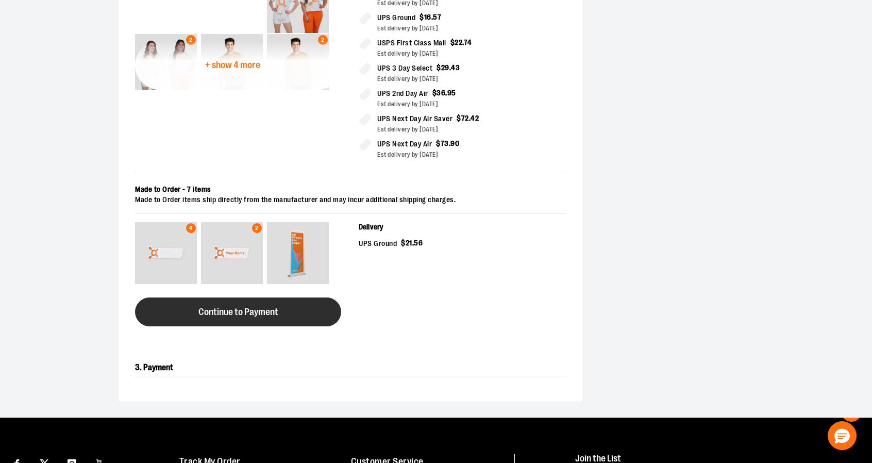
click at [272, 314] on span "Continue to Payment" at bounding box center [238, 312] width 80 height 10
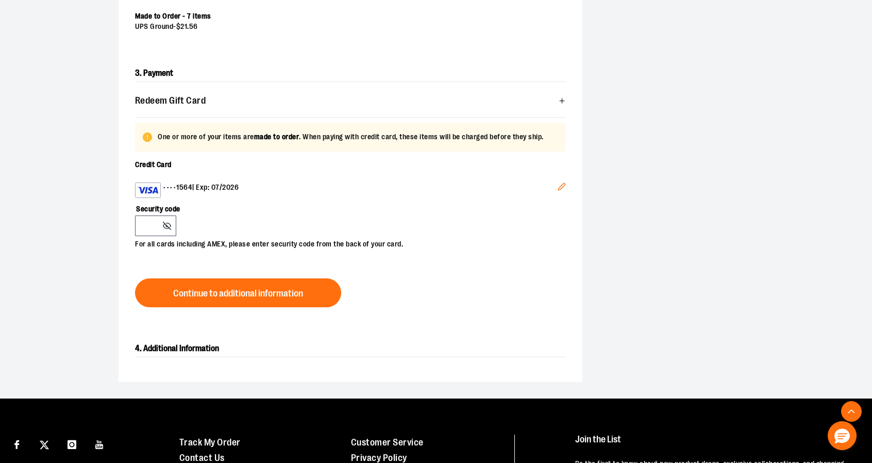
scroll to position [281, 0]
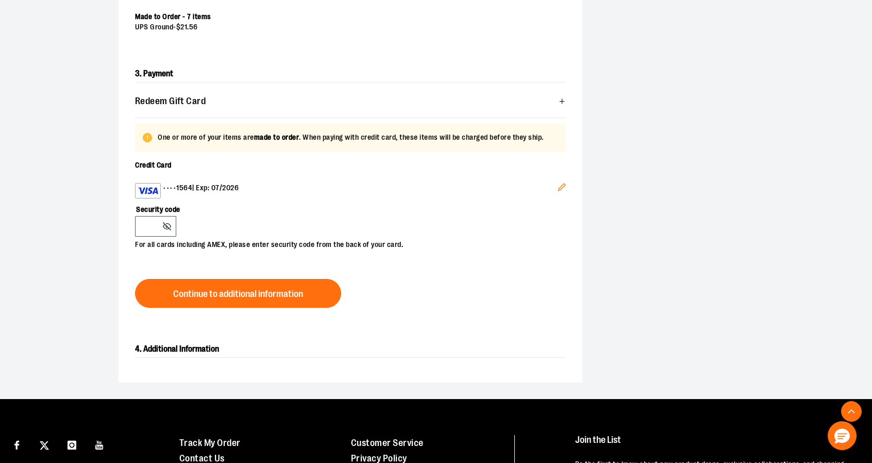
click at [559, 189] on icon "Edit" at bounding box center [561, 186] width 7 height 7
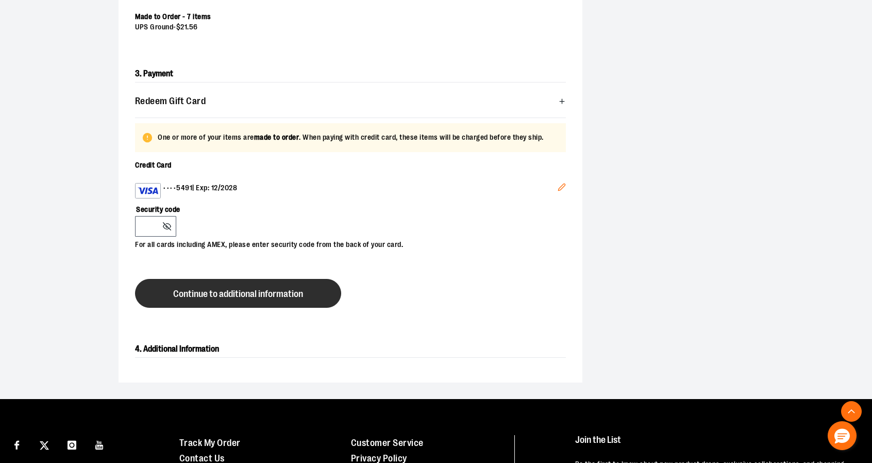
click at [250, 295] on span "Continue to additional information" at bounding box center [238, 294] width 130 height 10
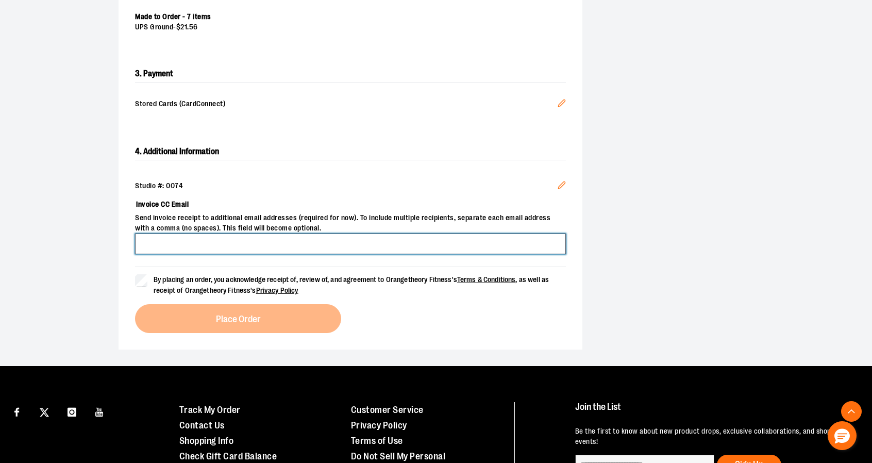
click at [291, 248] on input "Invoice CC Email" at bounding box center [350, 243] width 431 height 21
type input "**********"
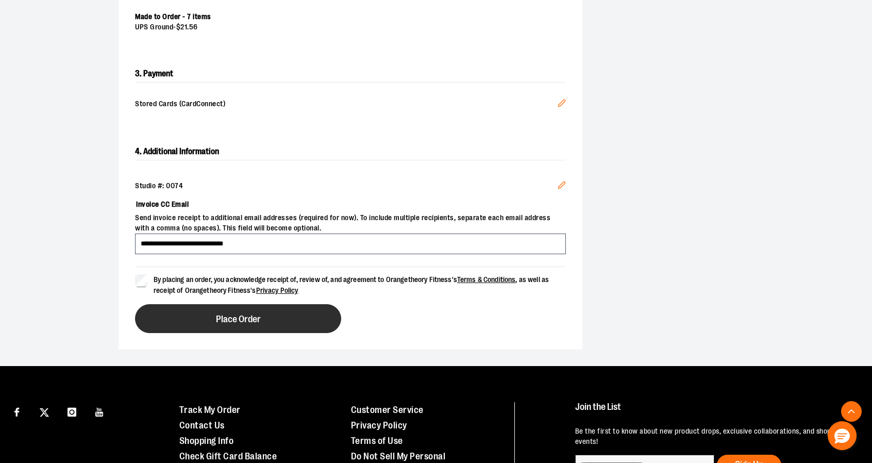
click at [232, 317] on span "Place Order" at bounding box center [238, 319] width 45 height 10
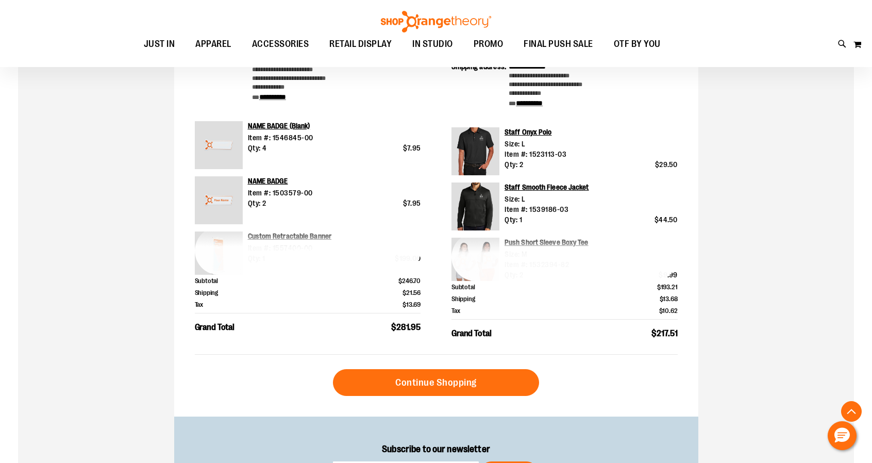
scroll to position [337, 0]
